Goal: Task Accomplishment & Management: Complete application form

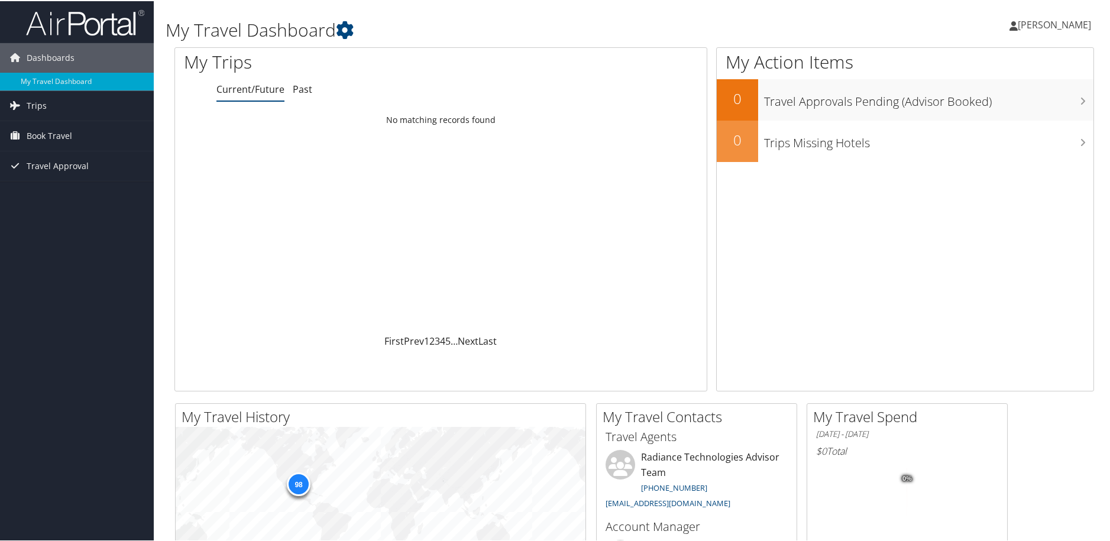
click at [1026, 21] on span "sandra delorenzo" at bounding box center [1054, 23] width 73 height 13
click at [999, 102] on link "View Travel Profile" at bounding box center [1024, 105] width 132 height 20
click at [70, 51] on span "Dashboards" at bounding box center [51, 57] width 48 height 30
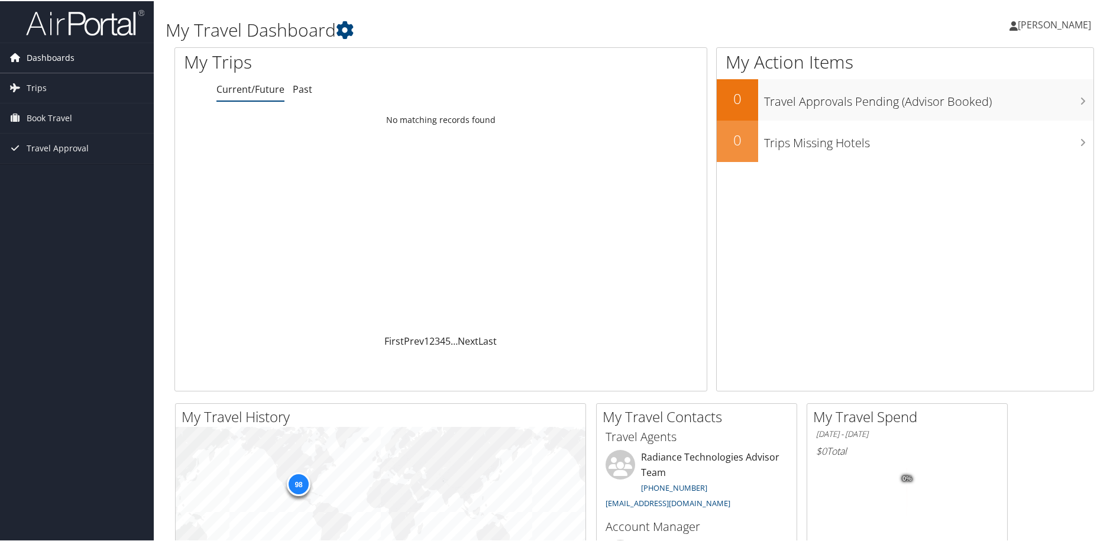
click at [56, 56] on span "Dashboards" at bounding box center [51, 57] width 48 height 30
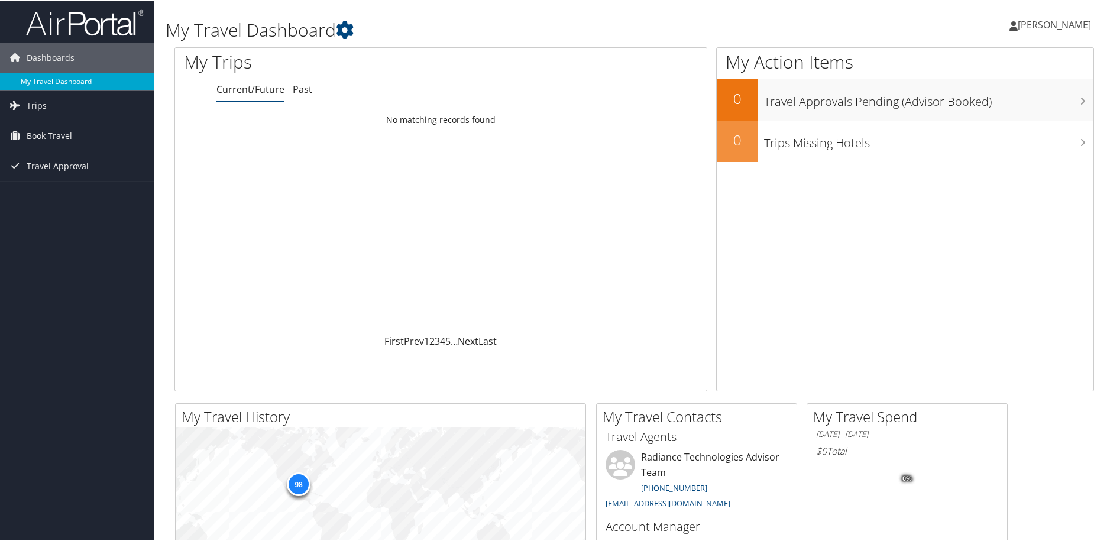
click at [46, 82] on link "My Travel Dashboard" at bounding box center [77, 81] width 154 height 18
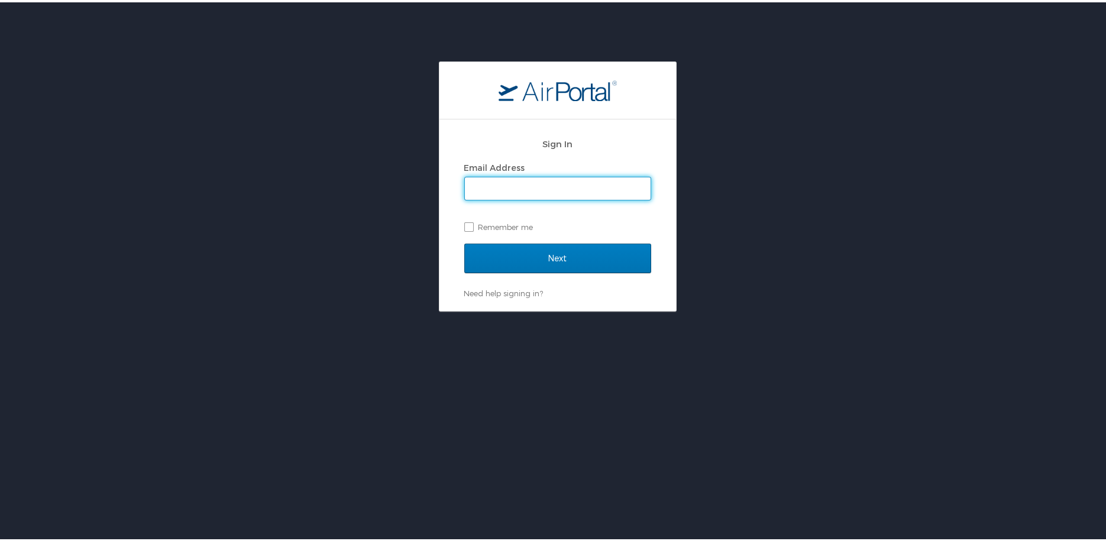
type input "sandy.delorenzo@radiancetech.com"
click at [597, 251] on input "Next" at bounding box center [557, 256] width 187 height 30
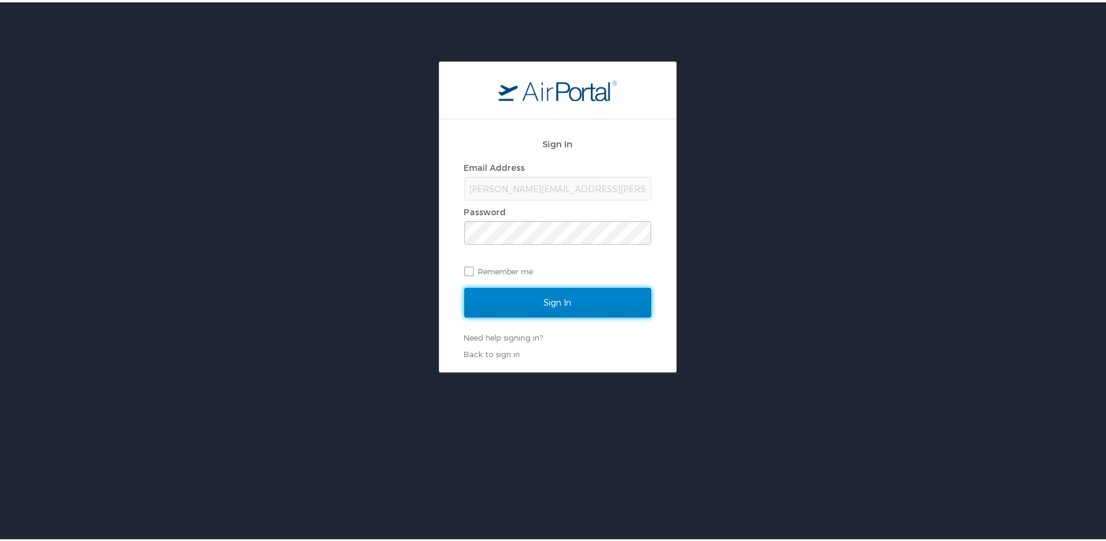
click at [581, 306] on input "Sign In" at bounding box center [557, 301] width 187 height 30
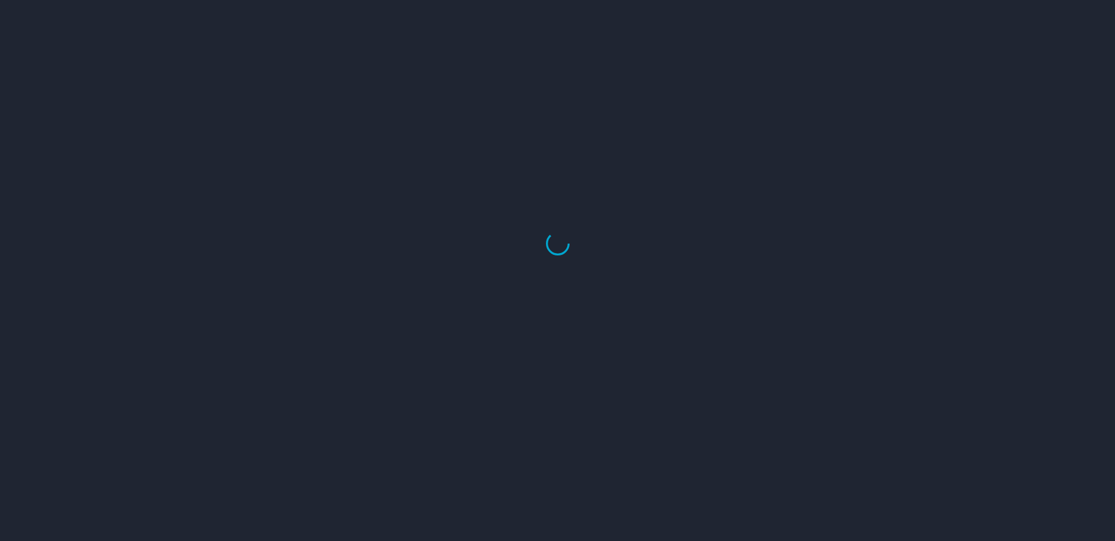
select select "US"
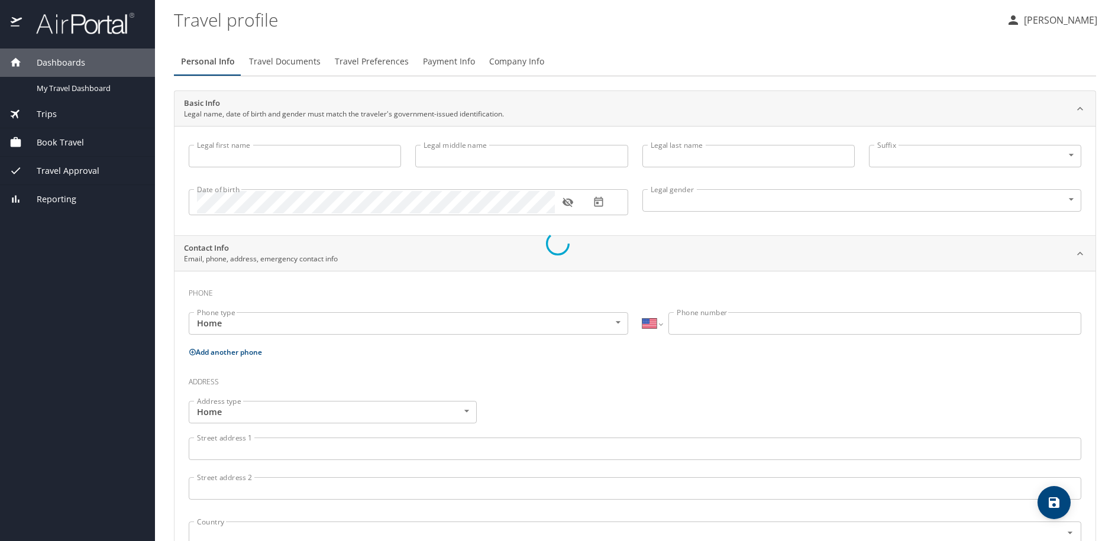
type input "sandra"
type input "delorenzo"
type input "Female"
type input "Josalynn"
type input "Delorenzo"
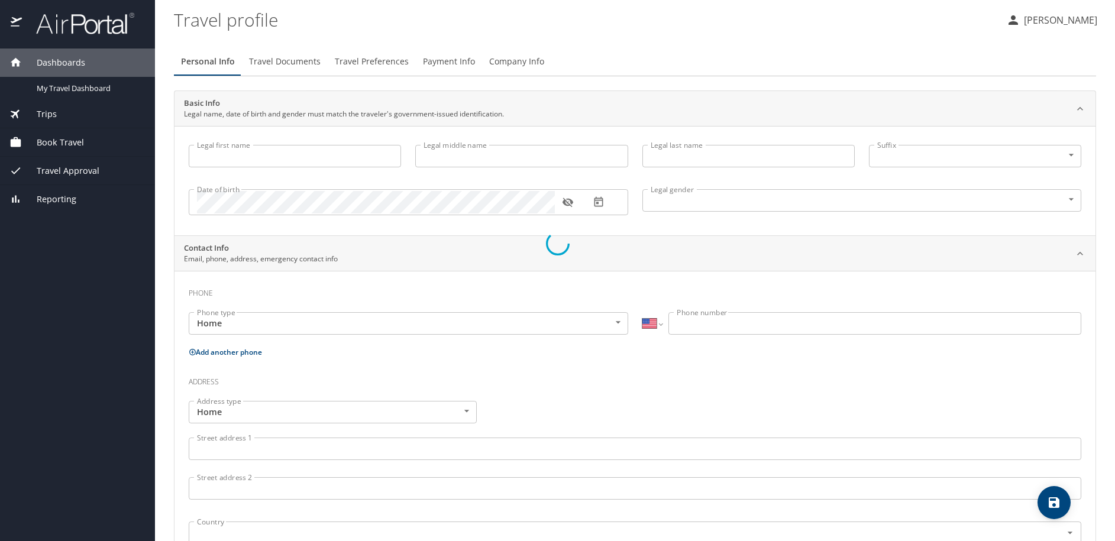
type input "(661) 400-9822"
select select "US"
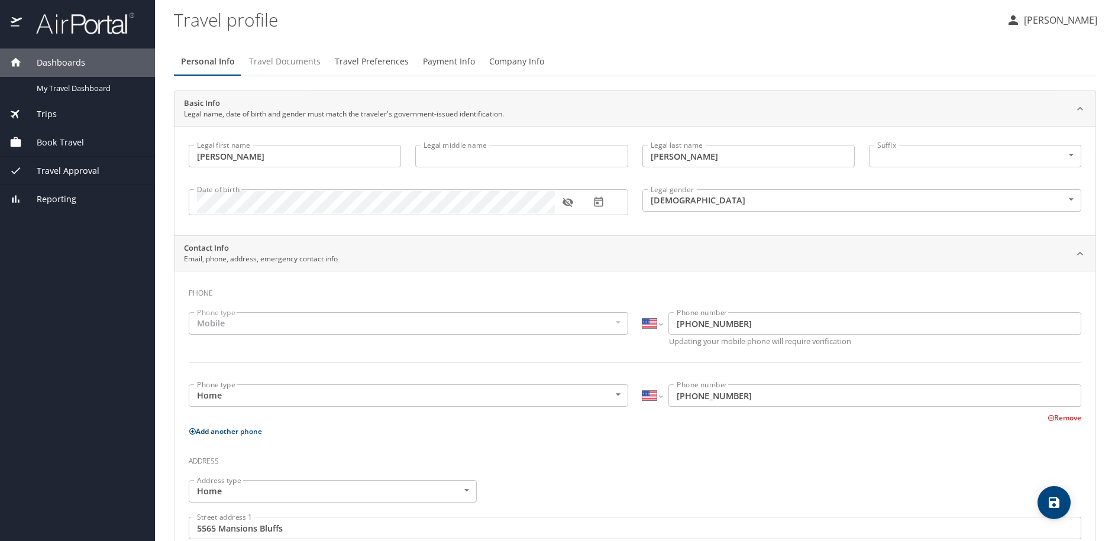
click at [302, 59] on span "Travel Documents" at bounding box center [285, 61] width 72 height 15
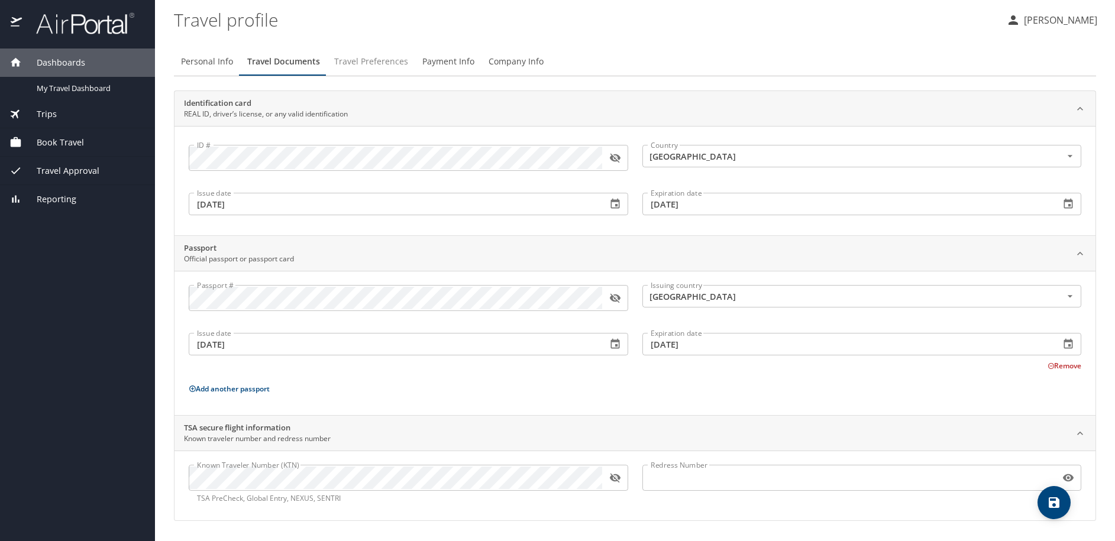
click at [360, 61] on span "Travel Preferences" at bounding box center [371, 61] width 74 height 15
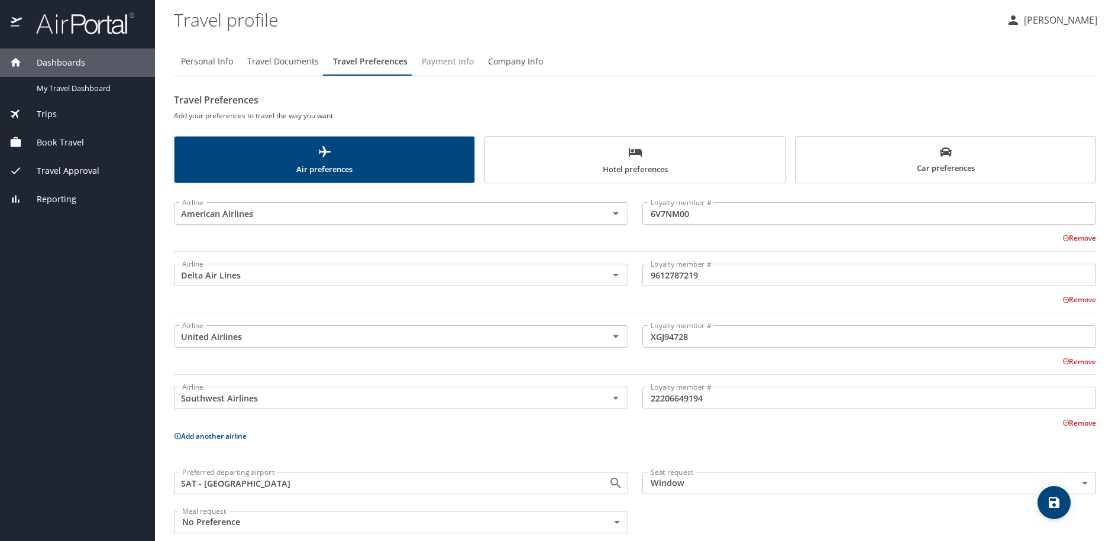
click at [427, 60] on span "Payment Info" at bounding box center [448, 61] width 52 height 15
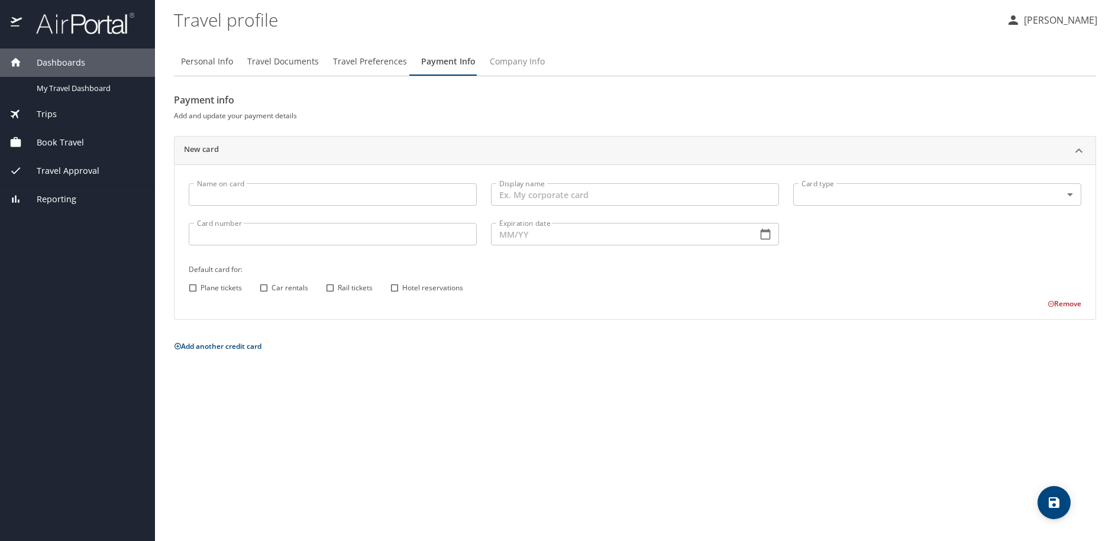
click at [522, 61] on span "Company Info" at bounding box center [517, 61] width 55 height 15
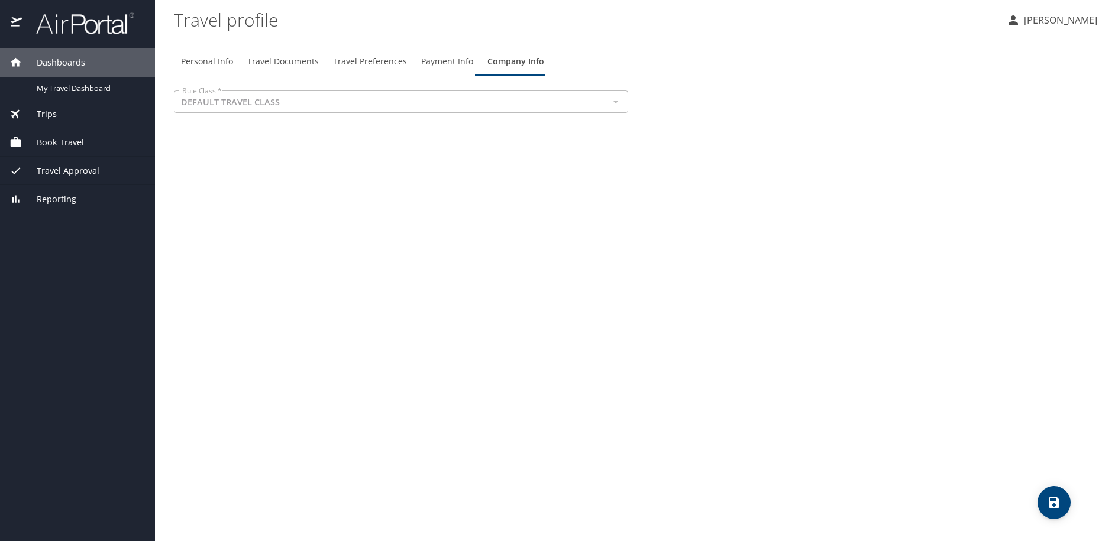
click at [213, 63] on span "Personal Info" at bounding box center [207, 61] width 52 height 15
select select "US"
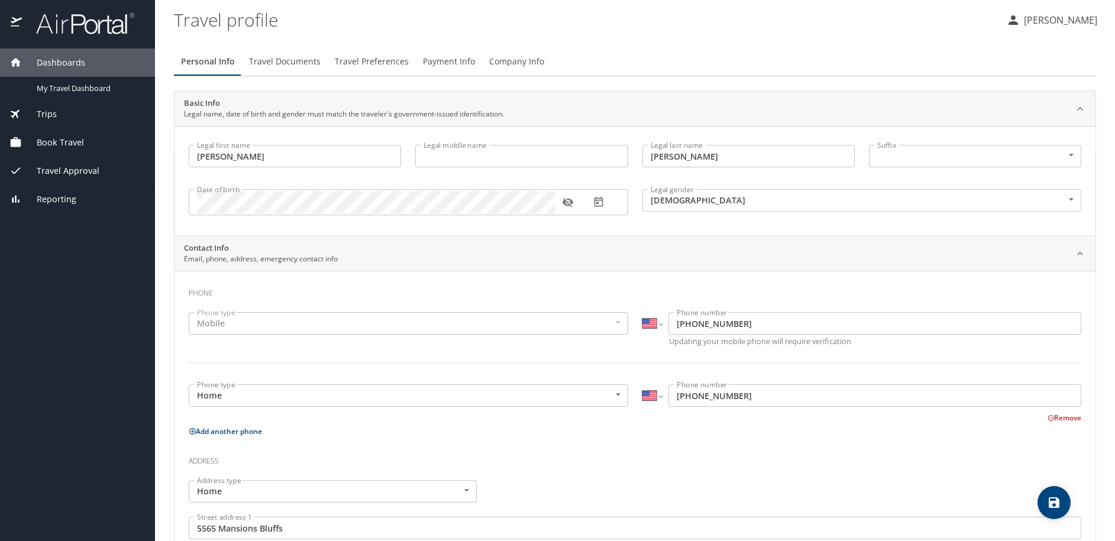
click at [1043, 22] on p "sandra delorenzo" at bounding box center [1058, 20] width 77 height 14
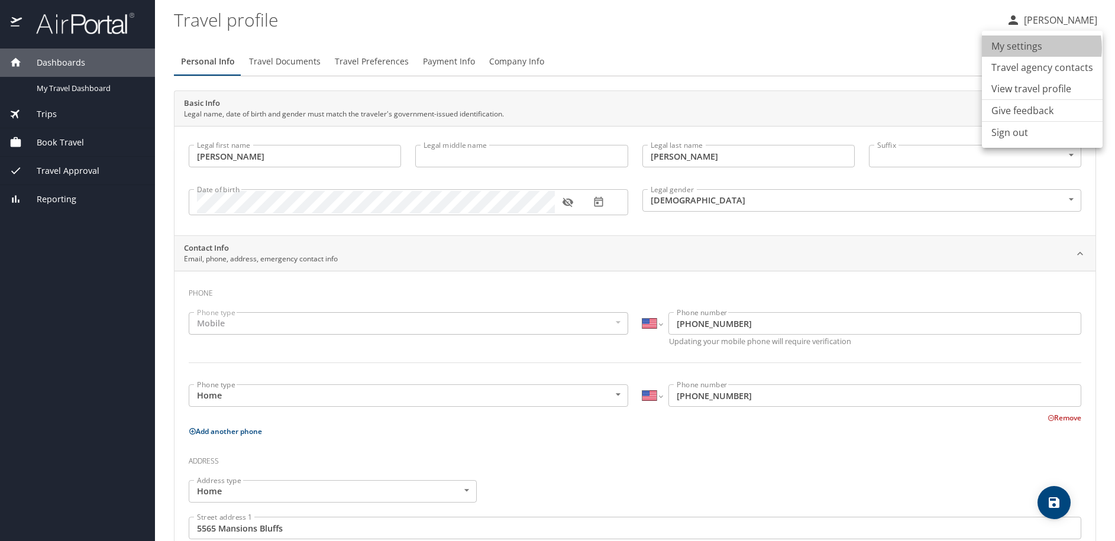
click at [1030, 48] on li "My settings" at bounding box center [1042, 45] width 121 height 21
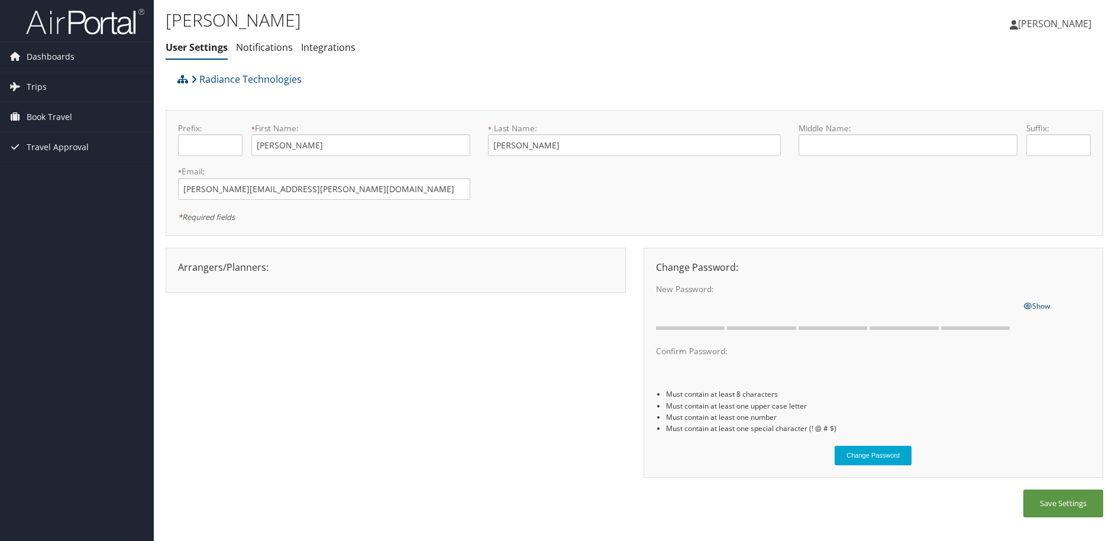
click at [1029, 305] on icon at bounding box center [1028, 306] width 8 height 7
click at [1033, 306] on span "Hide" at bounding box center [1031, 306] width 15 height 10
click at [415, 360] on div "Arrangers/Planners: Edit Arrangers & Planners Alexandria Daly Anita Buchanan An…" at bounding box center [635, 369] width 938 height 243
click at [1039, 306] on span "Show" at bounding box center [1037, 306] width 26 height 10
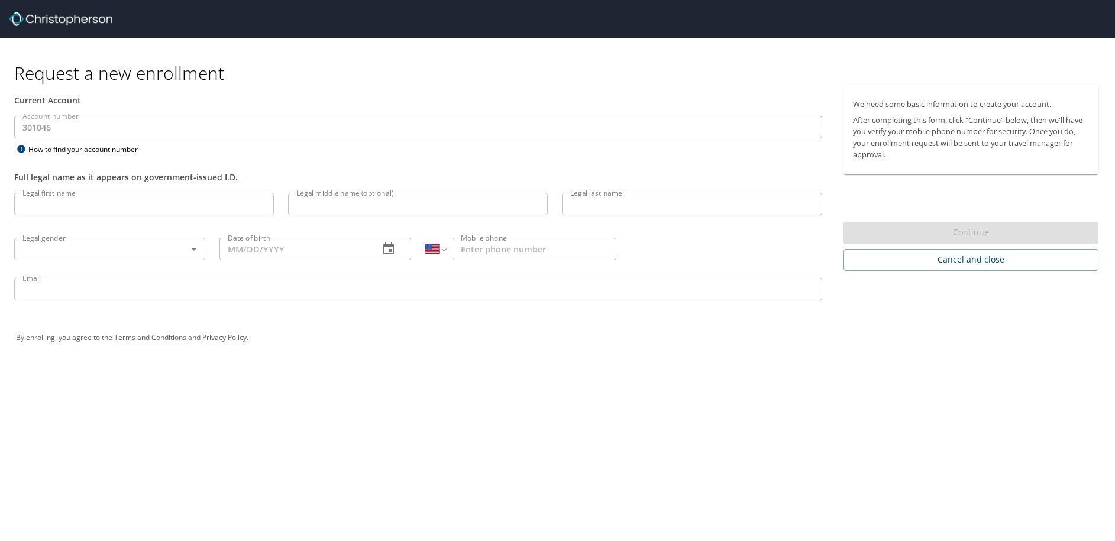
select select "US"
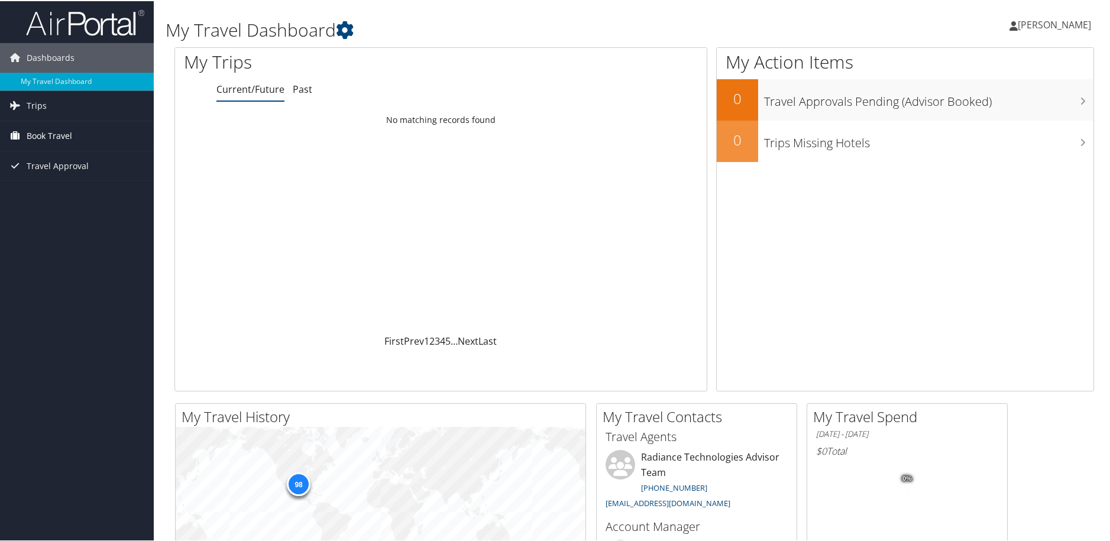
click at [49, 137] on span "Book Travel" at bounding box center [50, 135] width 46 height 30
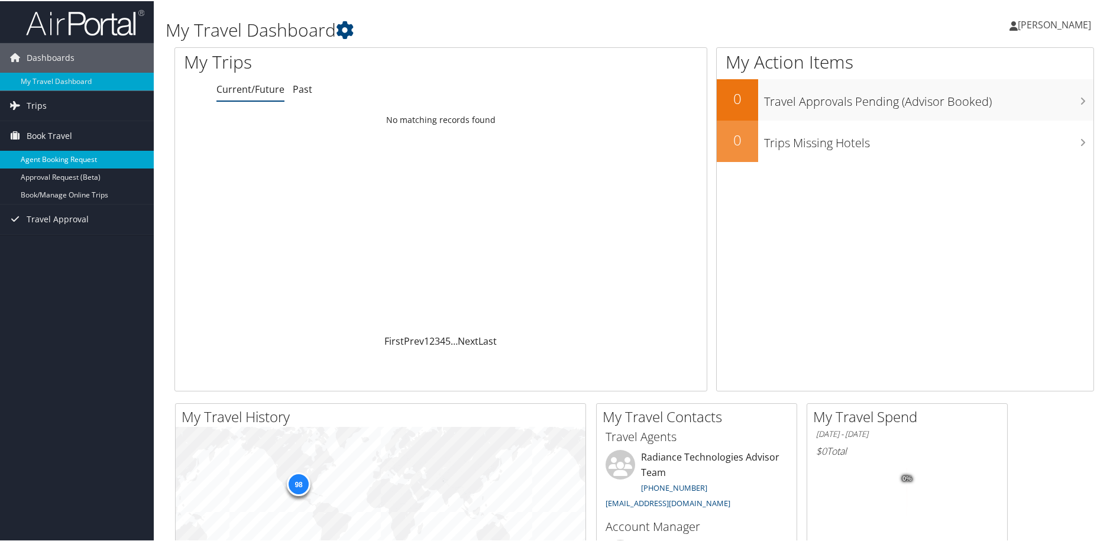
click at [58, 159] on link "Agent Booking Request" at bounding box center [77, 159] width 154 height 18
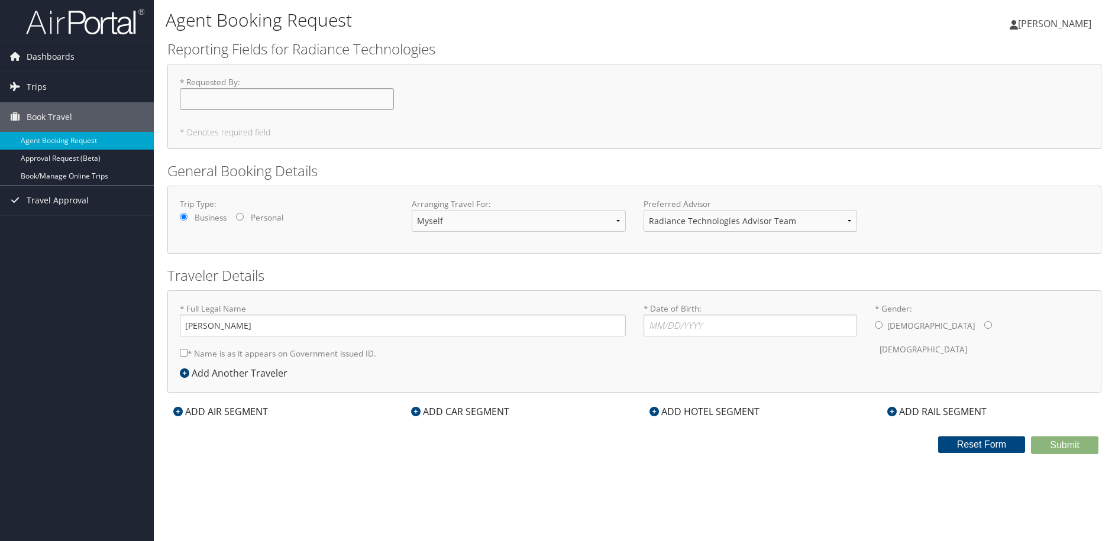
click at [226, 94] on input "* Requested By : Required" at bounding box center [287, 99] width 214 height 22
click at [712, 226] on select "Radiance Technologies Advisor Team" at bounding box center [751, 221] width 214 height 22
